Goal: Find specific fact: Find specific page/section

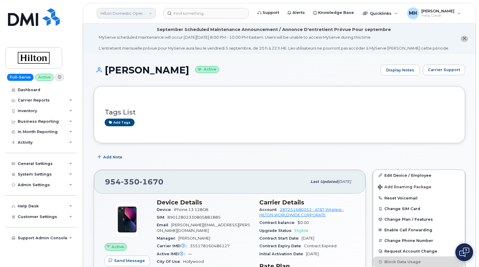
click at [118, 14] on link "Hilton Domestic Operating Company Inc" at bounding box center [126, 13] width 59 height 11
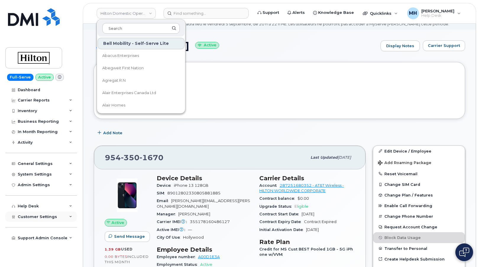
scroll to position [59, 0]
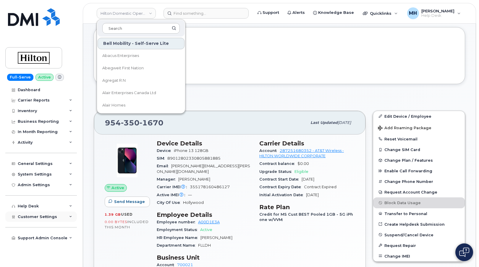
click at [48, 218] on span "Customer Settings" at bounding box center [37, 217] width 39 height 4
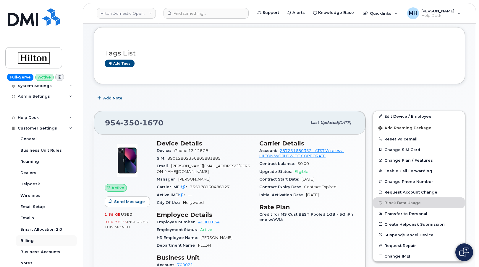
scroll to position [123, 0]
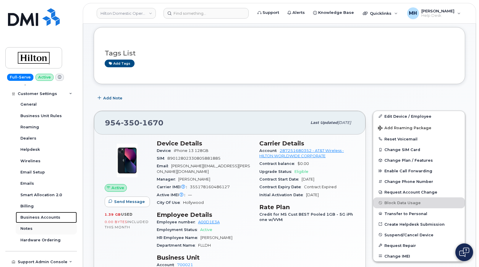
drag, startPoint x: 54, startPoint y: 216, endPoint x: 46, endPoint y: 229, distance: 15.2
click at [54, 216] on div "Business Accounts" at bounding box center [40, 217] width 40 height 5
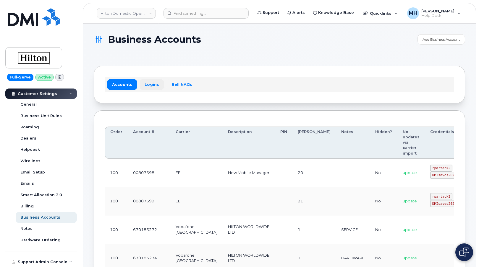
click at [148, 82] on link "Logins" at bounding box center [151, 84] width 25 height 11
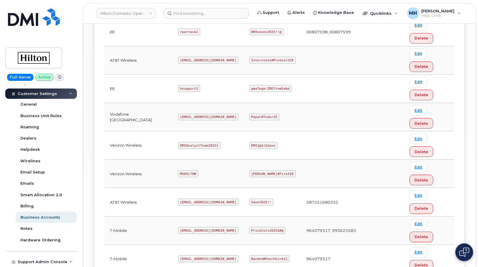
scroll to position [251, 0]
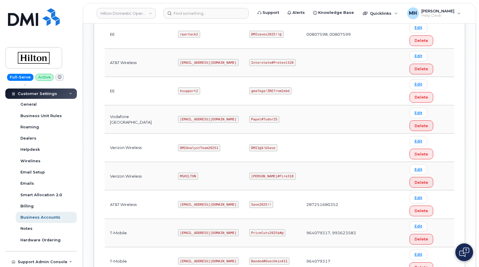
click at [193, 149] on code "DMIAnalystTeam20251" at bounding box center [199, 147] width 42 height 7
copy code "DMIAnalystTeam20251"
click at [261, 149] on code "DMI1@$!&Save" at bounding box center [263, 147] width 28 height 7
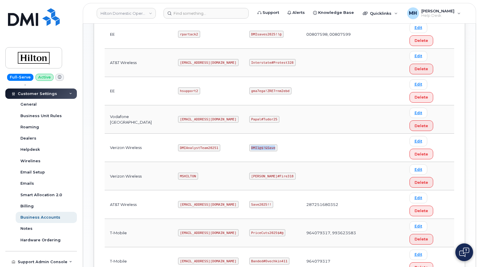
click at [261, 149] on code "DMI1@$!&Save" at bounding box center [263, 147] width 28 height 7
copy code "DMI1@$!&Save"
click at [185, 175] on code "MSHILTON" at bounding box center [188, 176] width 20 height 7
copy code "MSHILTON"
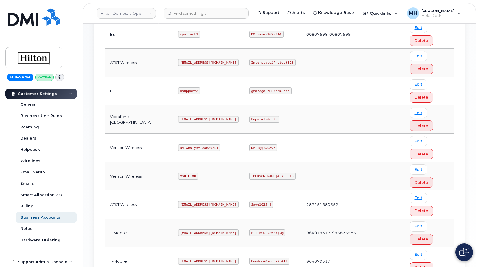
click at [252, 178] on code "[PERSON_NAME]#Fire318" at bounding box center [272, 176] width 46 height 7
click at [253, 177] on code "[PERSON_NAME]#Fire318" at bounding box center [272, 176] width 46 height 7
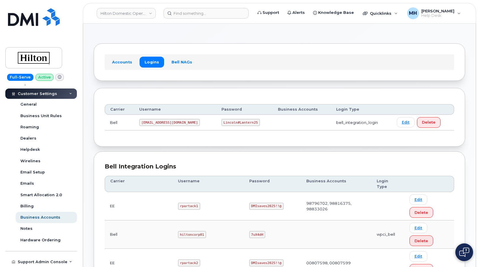
scroll to position [0, 0]
